Goal: Check status: Check status

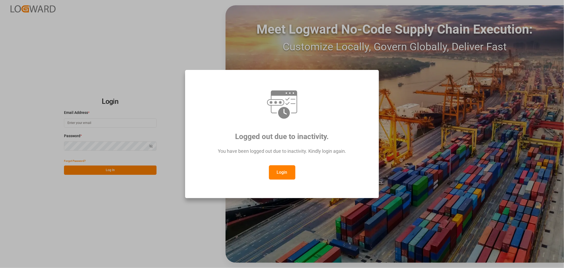
click at [282, 174] on button "Login" at bounding box center [282, 172] width 26 height 14
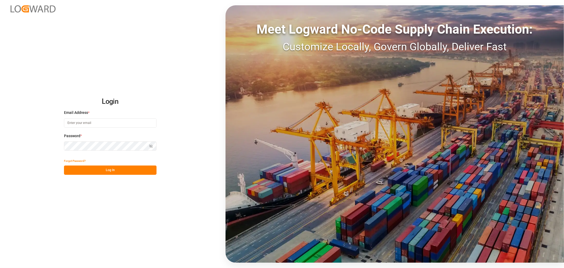
click at [126, 121] on input at bounding box center [110, 122] width 93 height 9
type input "[PERSON_NAME][EMAIL_ADDRESS][PERSON_NAME][DOMAIN_NAME]"
click at [114, 173] on button "Log In" at bounding box center [110, 169] width 93 height 9
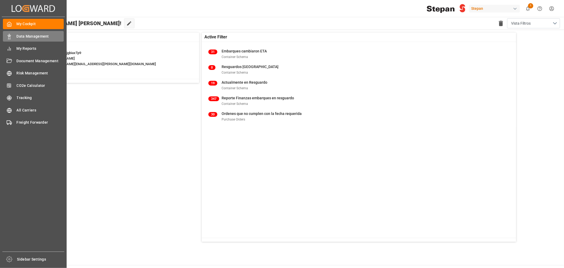
click at [14, 35] on div "Data Management Data Management" at bounding box center [33, 36] width 61 height 10
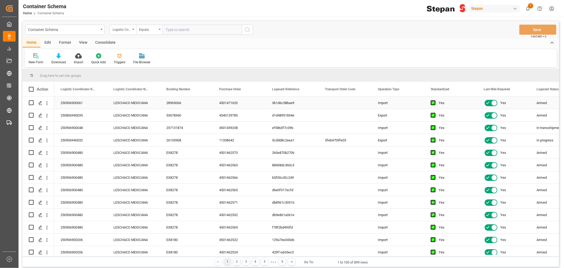
click at [72, 105] on div "250906900061" at bounding box center [80, 103] width 53 height 12
click at [77, 113] on div "250806940035" at bounding box center [80, 115] width 53 height 12
click at [77, 126] on div "250906900048" at bounding box center [80, 127] width 53 height 12
click at [76, 143] on div "250906940032" at bounding box center [80, 140] width 53 height 12
